Goal: Information Seeking & Learning: Check status

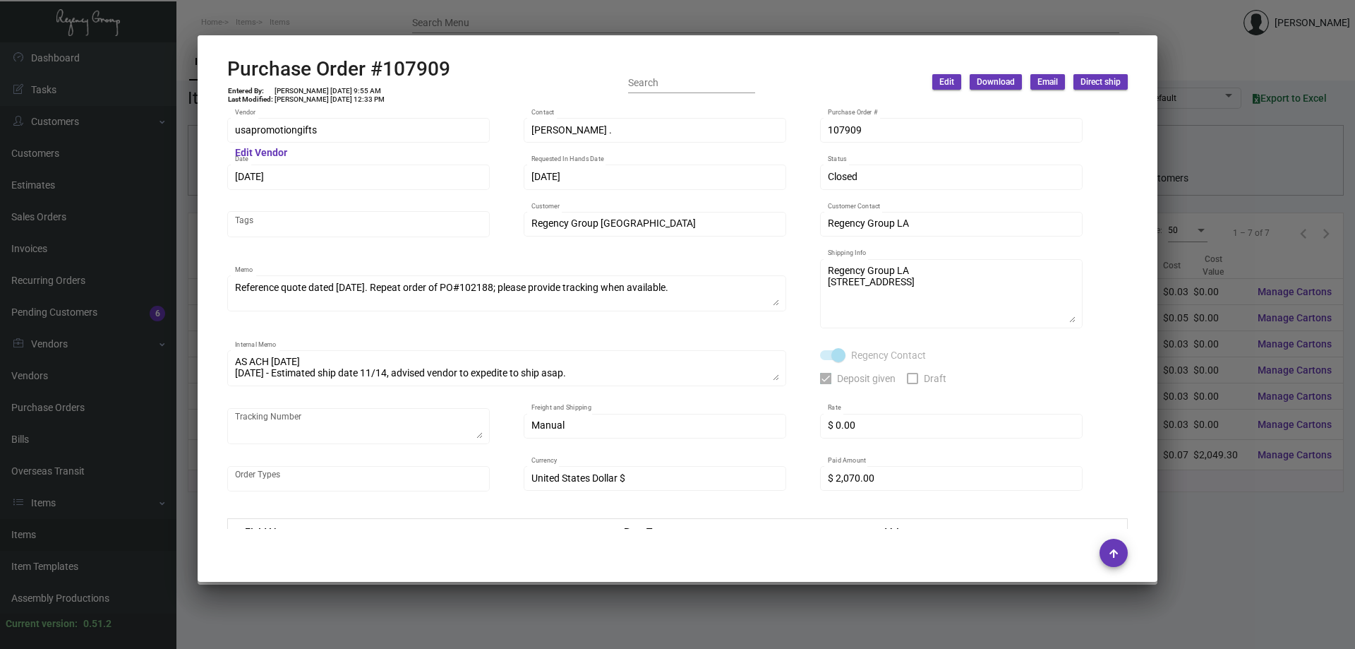
scroll to position [667, 0]
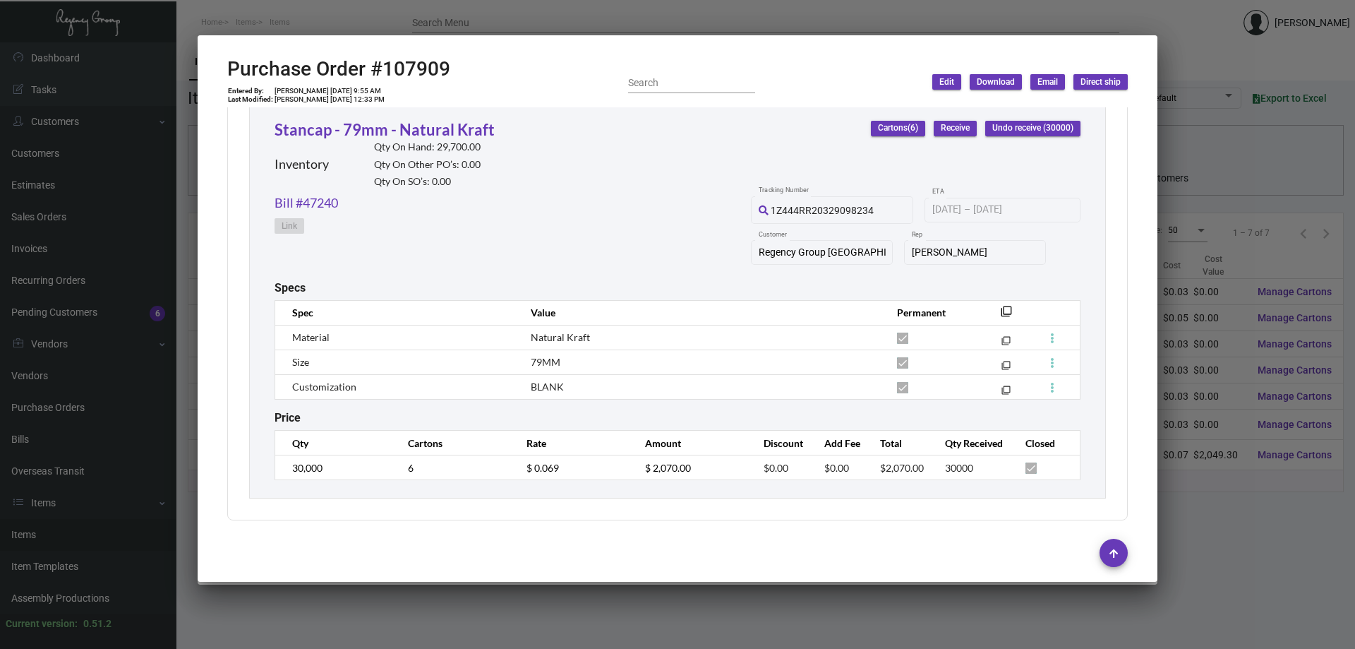
click at [70, 202] on div at bounding box center [677, 324] width 1355 height 649
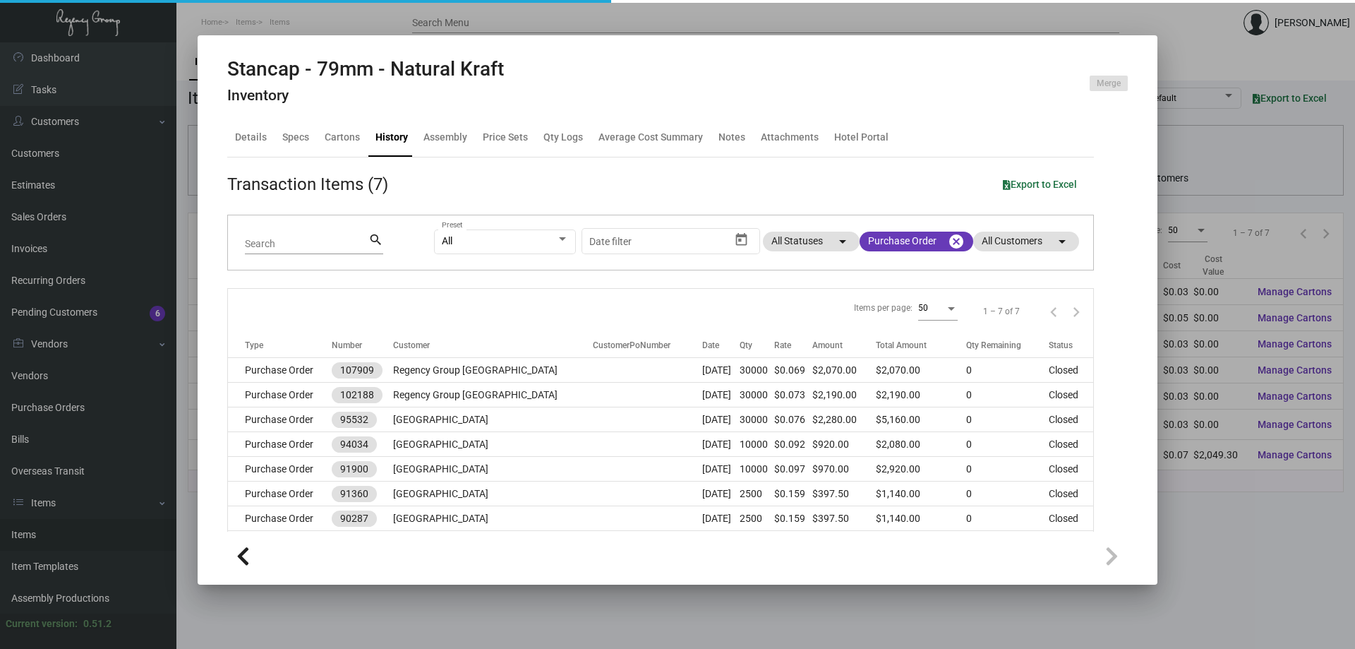
click at [63, 217] on div at bounding box center [677, 324] width 1355 height 649
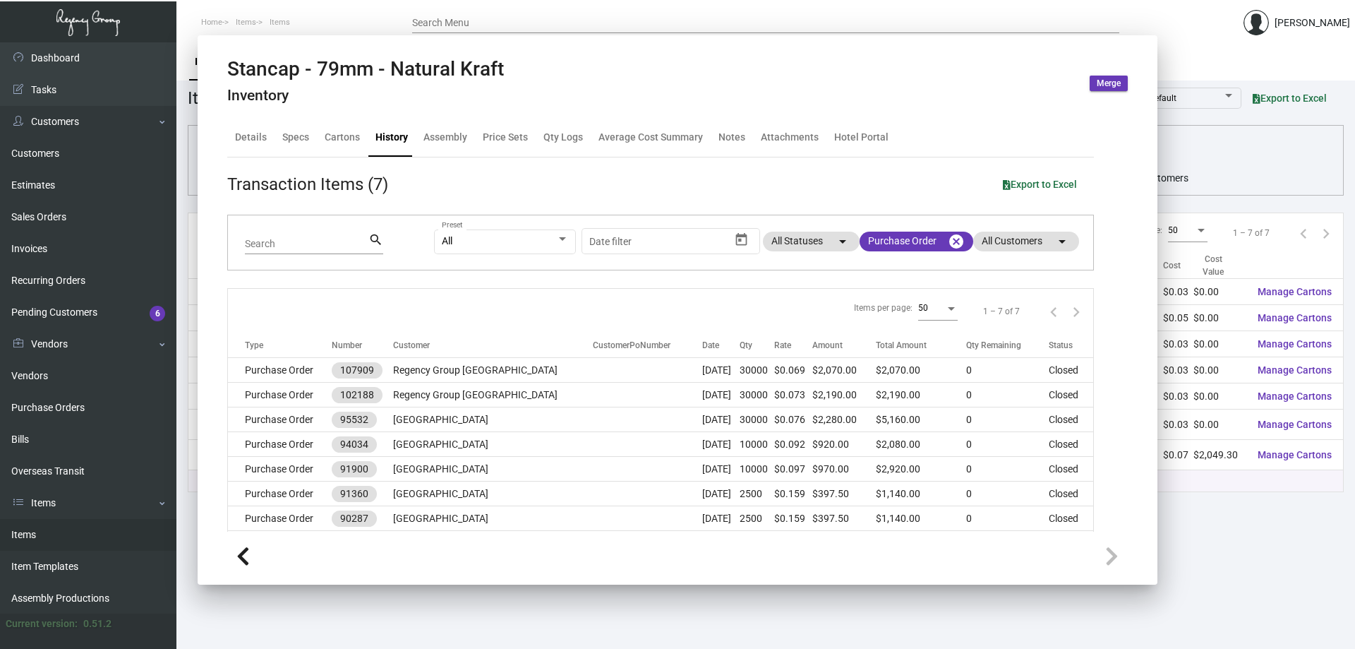
click at [63, 217] on link "Sales Orders" at bounding box center [88, 217] width 176 height 32
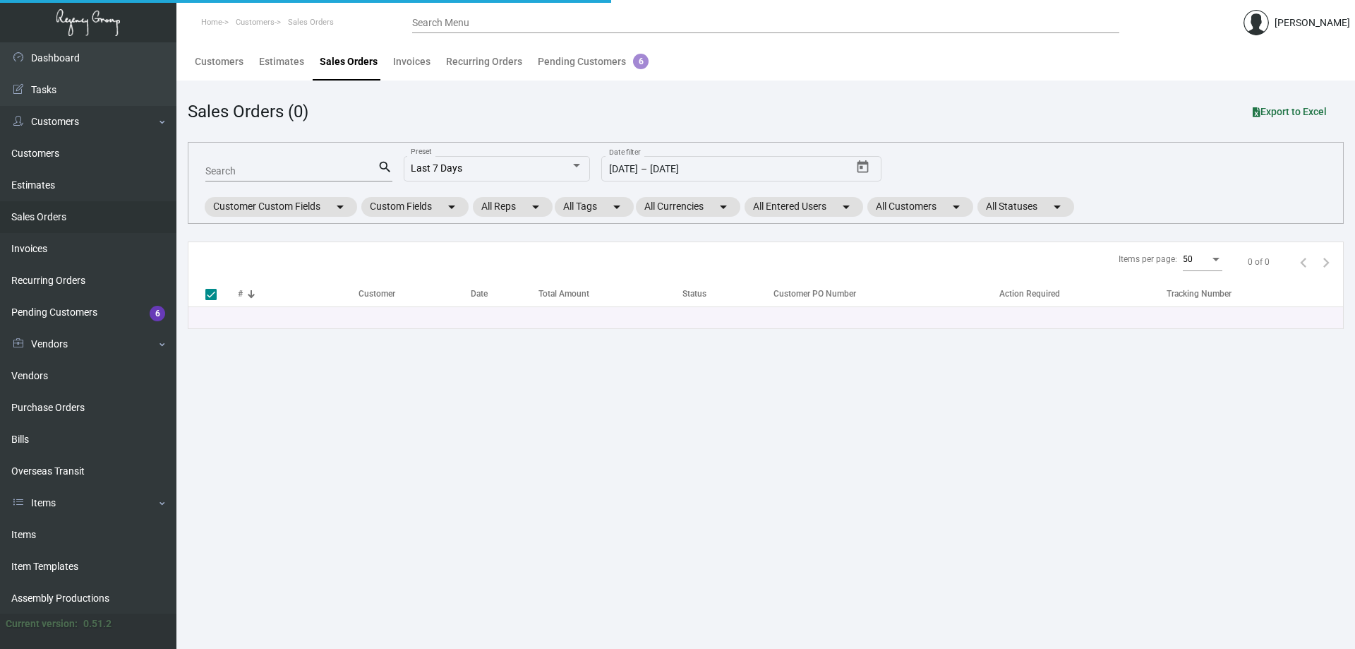
click at [63, 217] on link "Sales Orders" at bounding box center [88, 217] width 176 height 32
drag, startPoint x: 295, startPoint y: 168, endPoint x: 314, endPoint y: 106, distance: 65.0
click at [297, 156] on mat-form-field "Search search" at bounding box center [298, 170] width 187 height 44
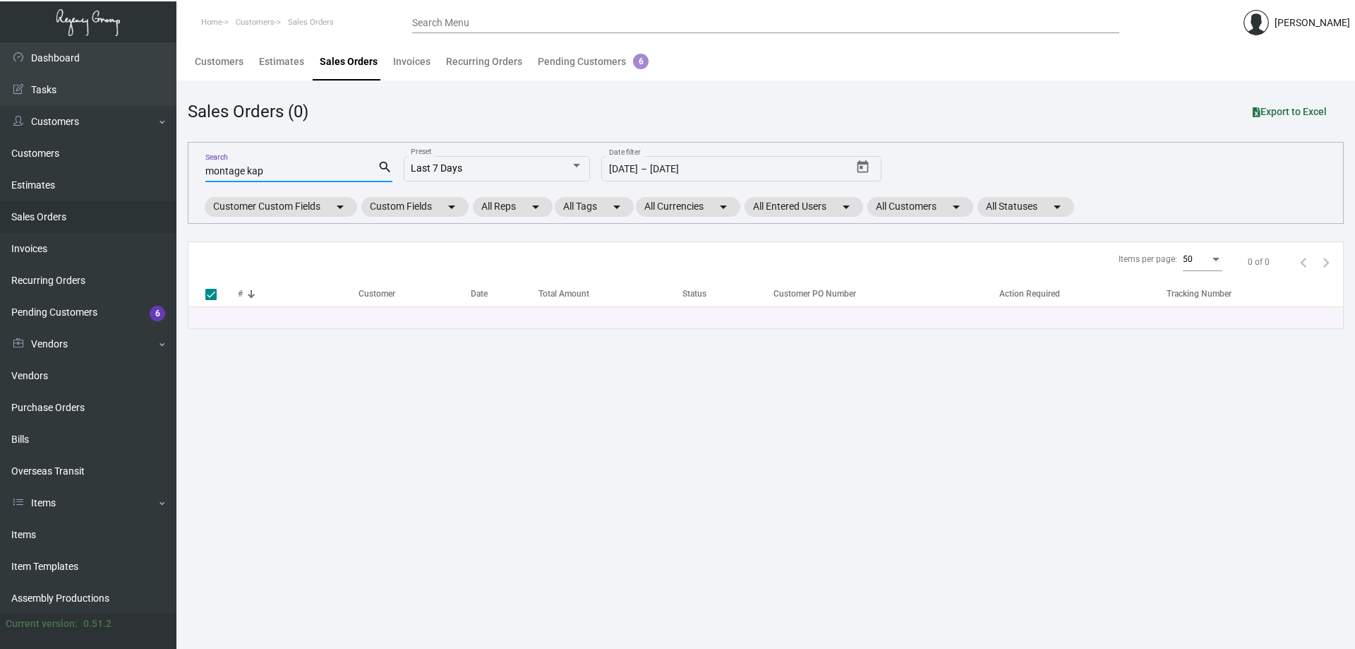
type input "montage kapa"
checkbox input "false"
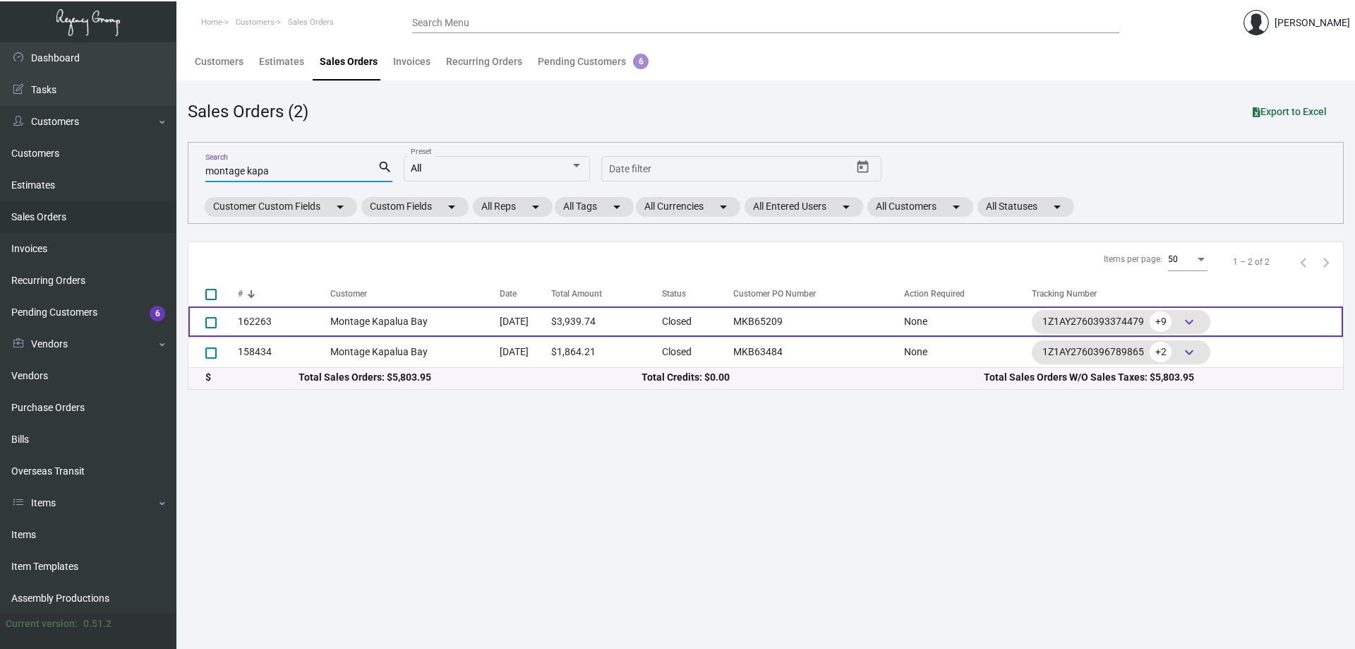
type input "montage kapa"
click at [412, 315] on td "Montage Kapalua Bay" at bounding box center [414, 321] width 169 height 30
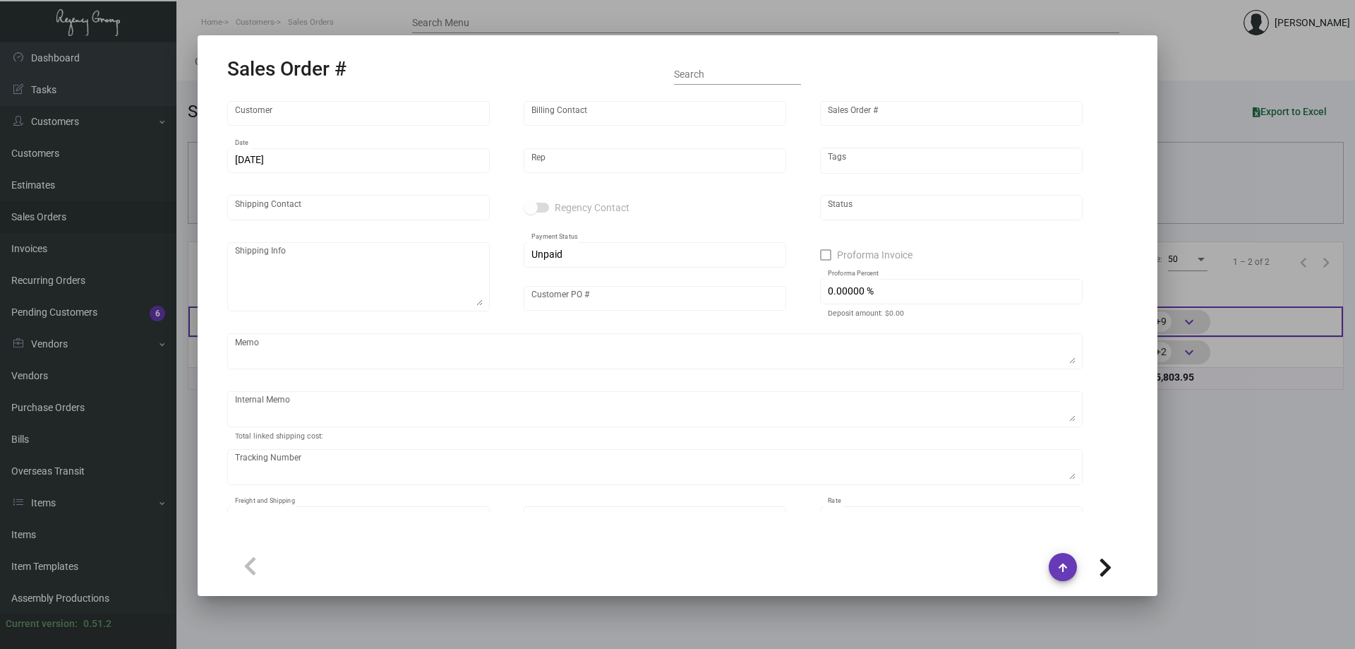
type input "Montage Kapalua Bay"
type input "162263"
type input "[DATE]"
type input "[PERSON_NAME]"
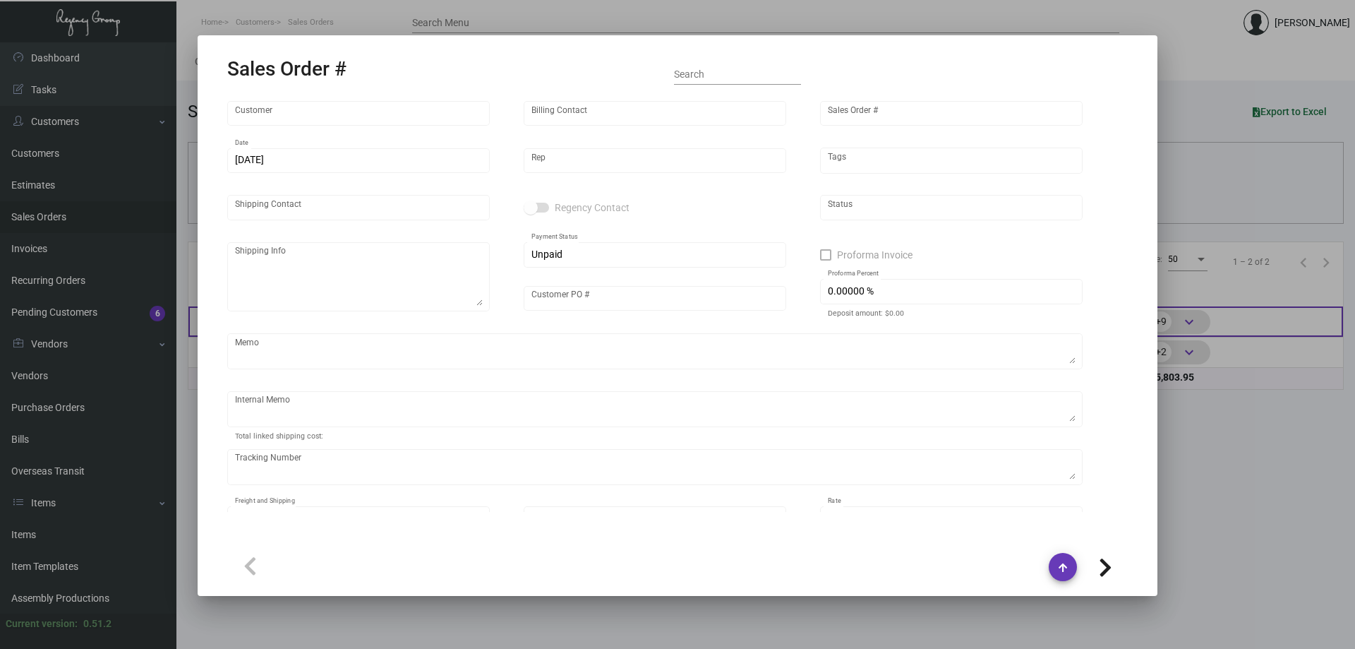
type input "[PERSON_NAME]"
type textarea "Montage Kapalua Bay - [PERSON_NAME] [STREET_ADDRESS]"
type input "MKB65209"
type textarea "938.20"
type input "United States Dollar $"
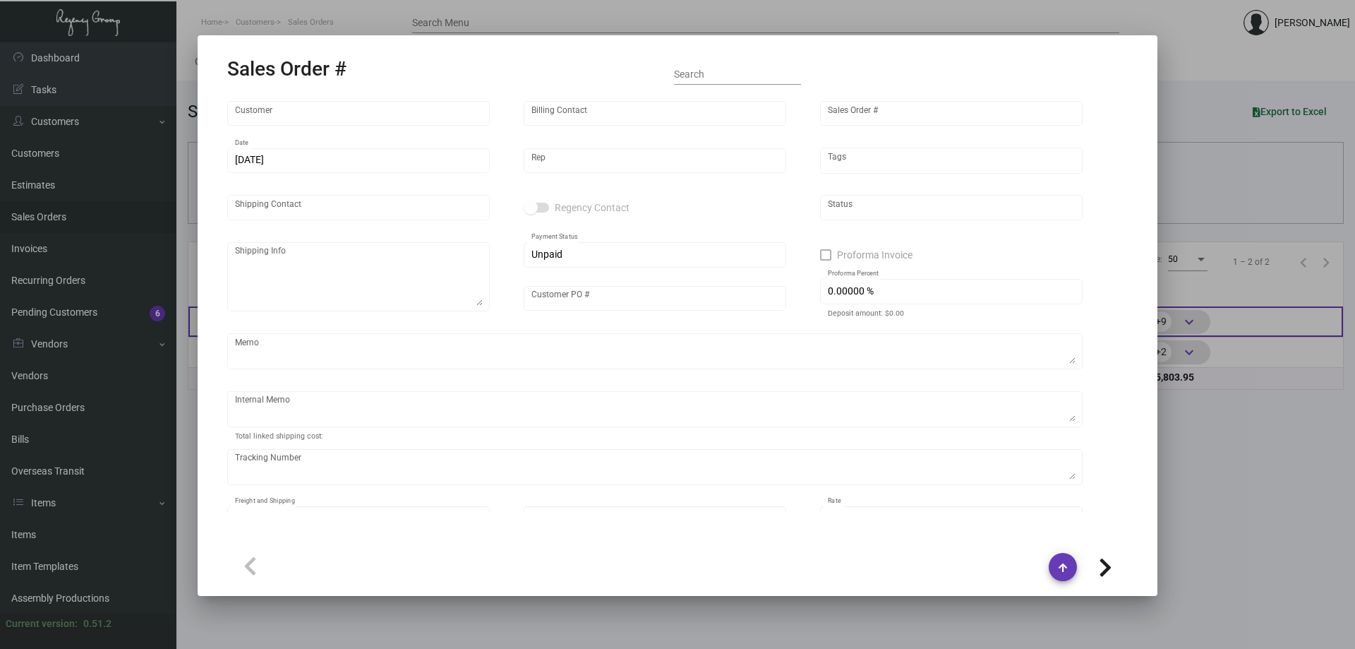
type input "$ 989.74"
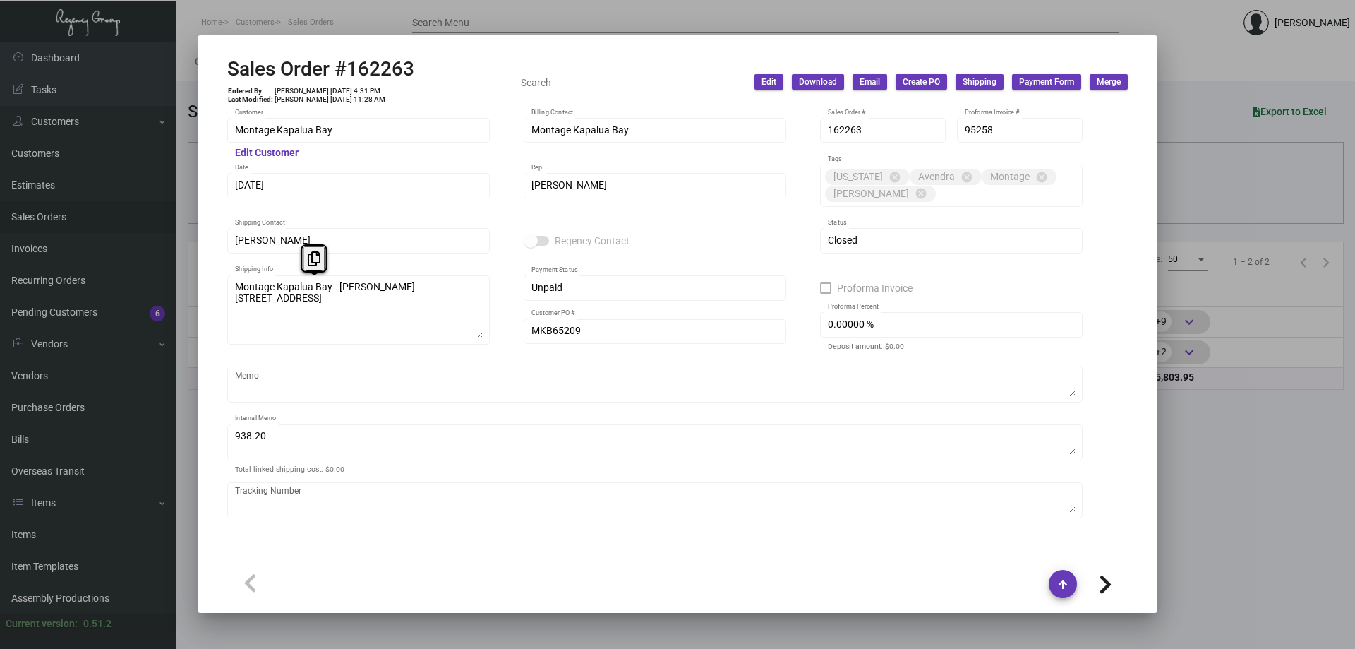
click at [227, 263] on div "Montage Kapalua Bay Customer Edit Customer Montage Kapalua Bay Billing Contact …" at bounding box center [677, 317] width 935 height 421
click at [308, 253] on icon at bounding box center [314, 258] width 13 height 15
